Goal: Find specific page/section: Find specific page/section

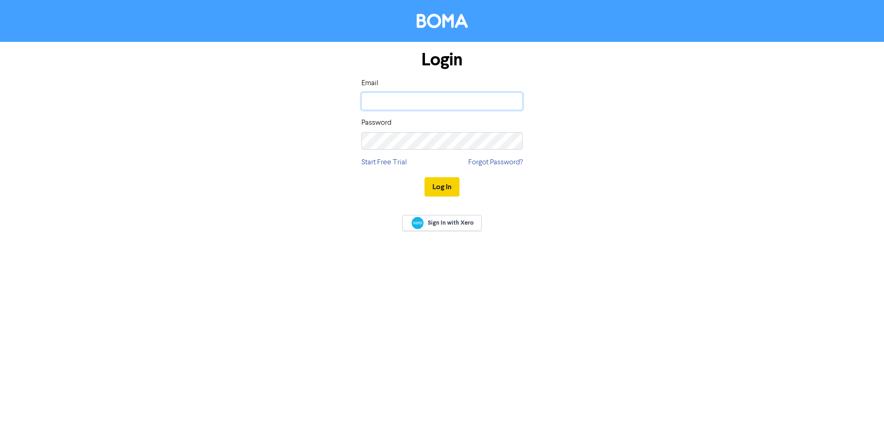
type input "[PERSON_NAME][EMAIL_ADDRESS][DOMAIN_NAME]"
click at [431, 178] on button "Log In" at bounding box center [442, 186] width 35 height 19
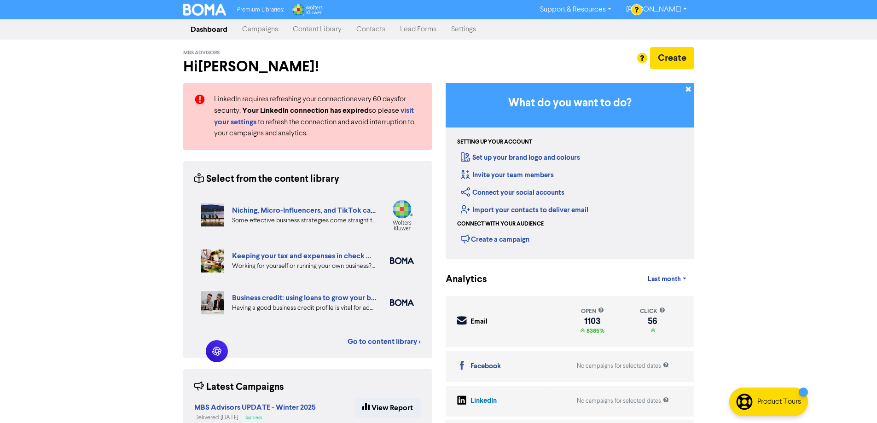
click at [318, 29] on link "Content Library" at bounding box center [318, 29] width 64 height 18
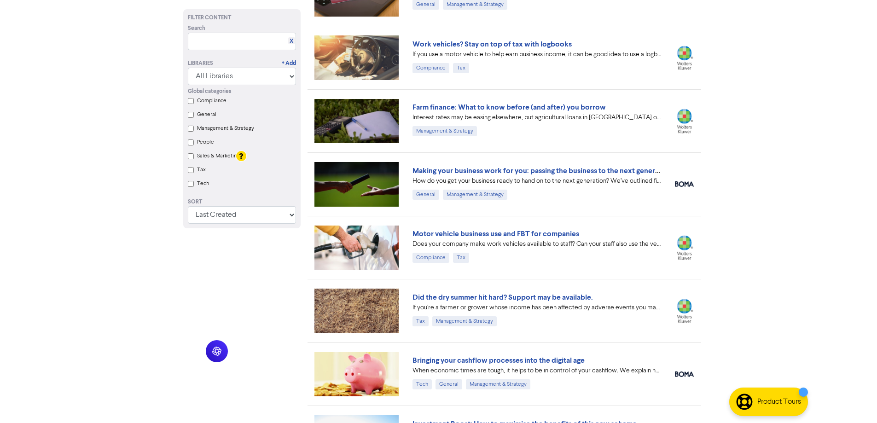
scroll to position [2853, 0]
